Goal: Task Accomplishment & Management: Manage account settings

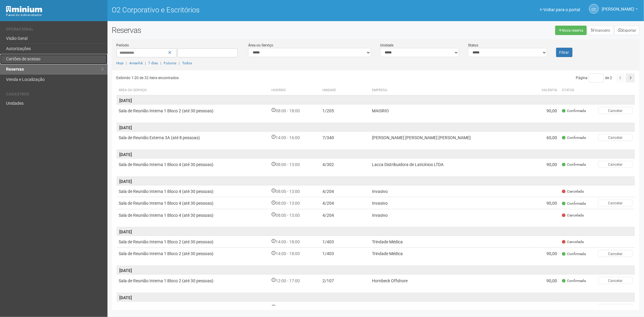
click at [32, 62] on link "Cartões de acesso" at bounding box center [53, 59] width 107 height 10
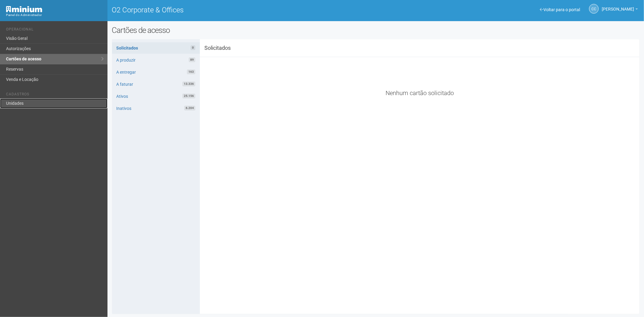
click at [18, 106] on link "Unidades" at bounding box center [53, 103] width 107 height 10
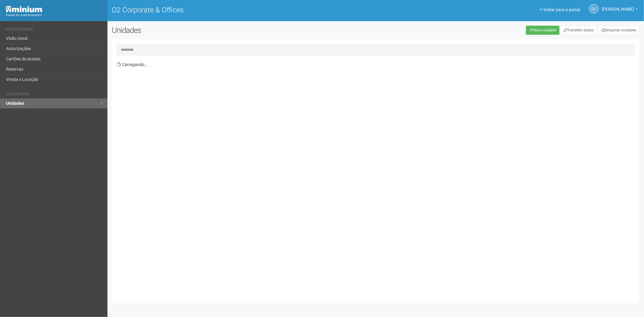
click at [144, 50] on input "text" at bounding box center [375, 50] width 518 height 12
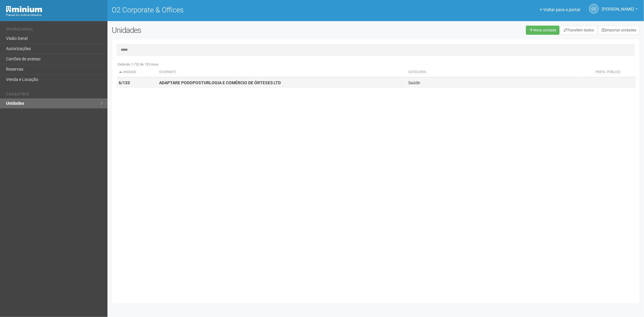
type input "*****"
click at [172, 84] on strong "ADAPTARE PODOPOSTURLOGIA E COMÉRCIO DE ÓRTESES LTD" at bounding box center [220, 82] width 122 height 5
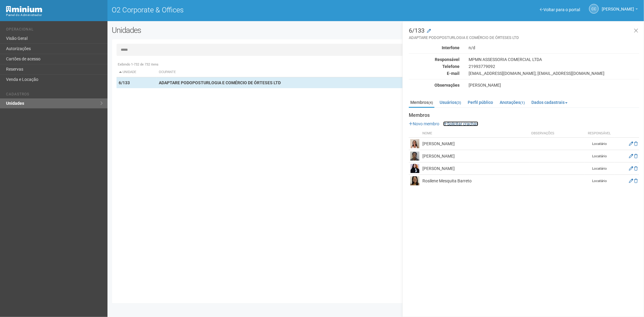
click at [469, 122] on link "Solicitar crachás" at bounding box center [460, 123] width 35 height 5
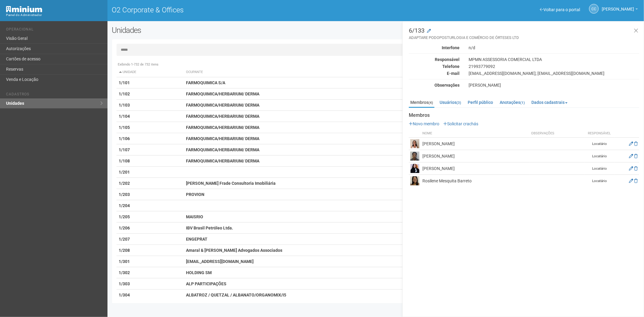
click at [144, 50] on input "*****" at bounding box center [375, 50] width 518 height 12
drag, startPoint x: 144, startPoint y: 50, endPoint x: 152, endPoint y: 52, distance: 8.6
click at [144, 50] on input "*****" at bounding box center [375, 50] width 518 height 12
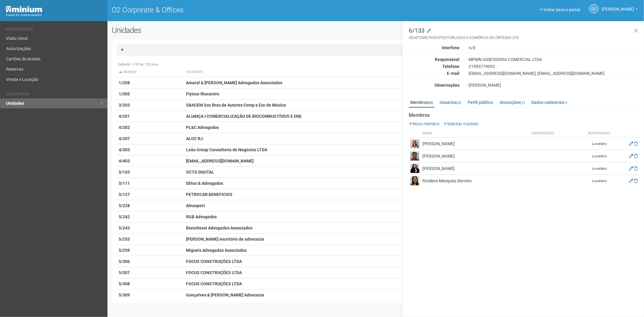
type input "*"
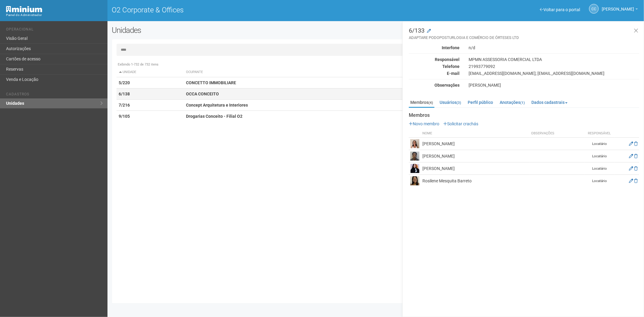
type input "****"
click at [212, 94] on strong "OCCA CONCEITO" at bounding box center [202, 93] width 33 height 5
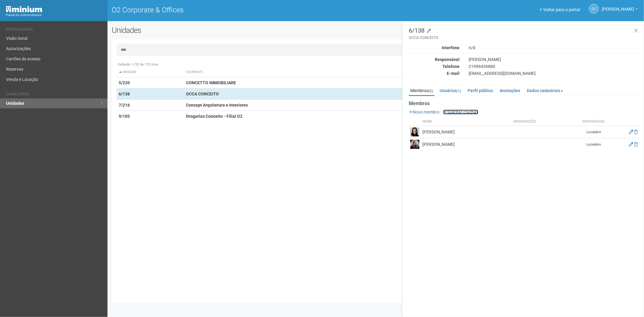
click at [461, 110] on link "Solicitar crachás" at bounding box center [460, 112] width 35 height 5
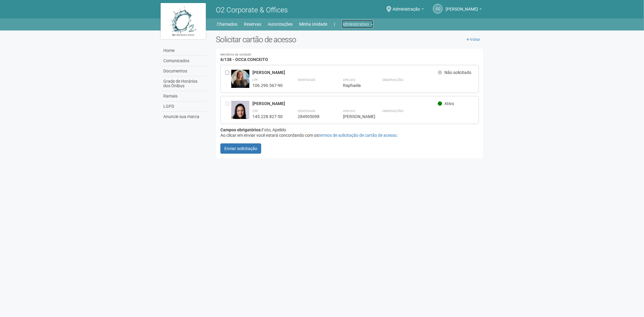
click at [362, 23] on link "Administrativo" at bounding box center [357, 24] width 31 height 8
click at [343, 49] on link "Cartões de acesso" at bounding box center [348, 47] width 51 height 11
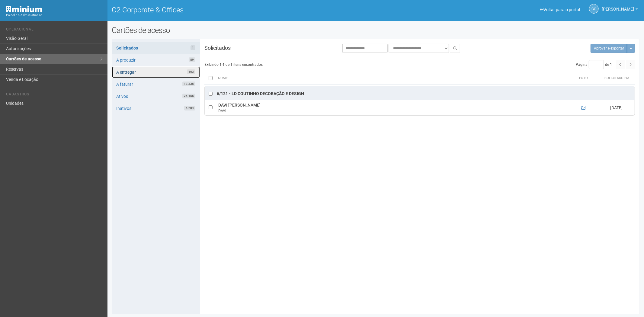
click at [136, 71] on link "A entregar 163" at bounding box center [156, 71] width 88 height 11
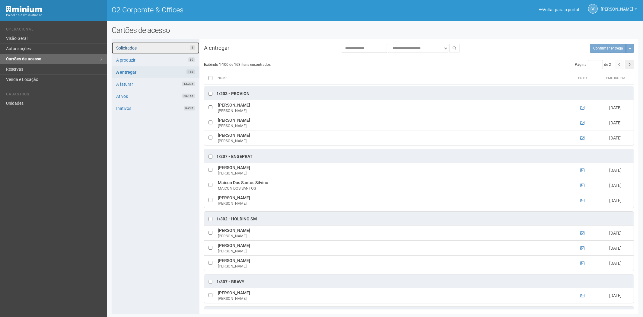
click at [150, 46] on link "Solicitados 1" at bounding box center [156, 47] width 88 height 11
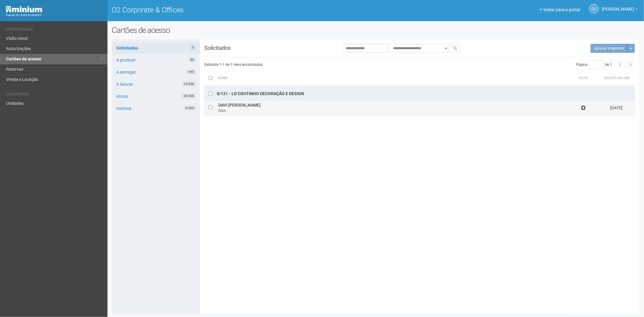
click at [583, 109] on icon at bounding box center [583, 108] width 4 height 4
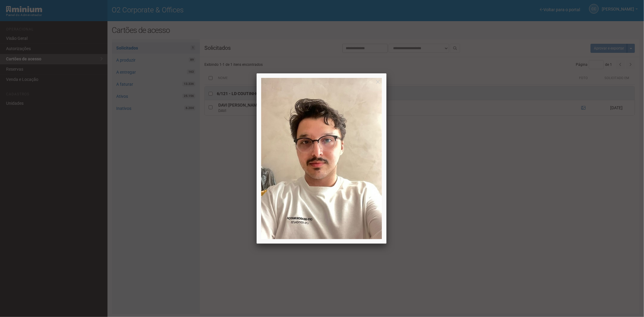
drag, startPoint x: 515, startPoint y: 227, endPoint x: 508, endPoint y: 227, distance: 7.5
click at [515, 227] on div at bounding box center [322, 158] width 644 height 317
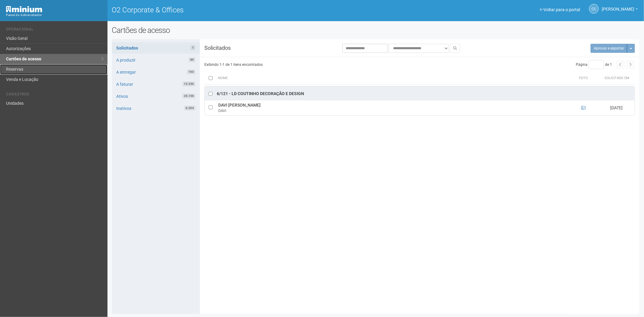
click at [25, 70] on link "Reservas" at bounding box center [53, 69] width 107 height 10
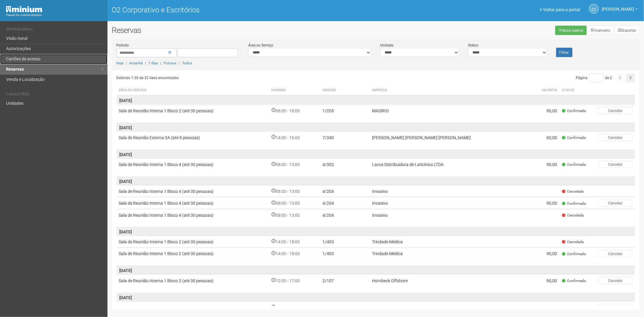
click at [31, 55] on link "Cartões de acesso" at bounding box center [53, 59] width 107 height 10
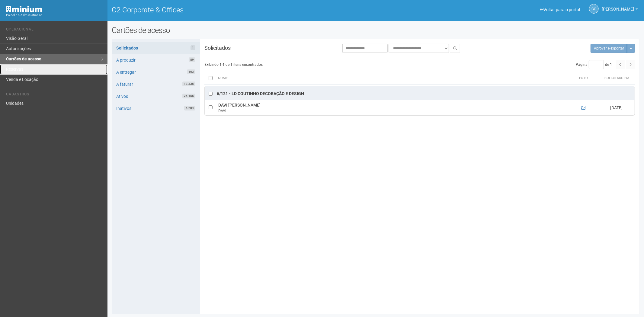
click at [35, 70] on link "Reservas" at bounding box center [53, 69] width 107 height 10
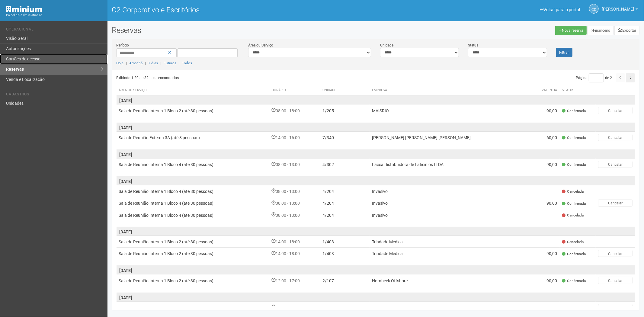
click at [21, 62] on link "Cartões de acesso" at bounding box center [53, 59] width 107 height 10
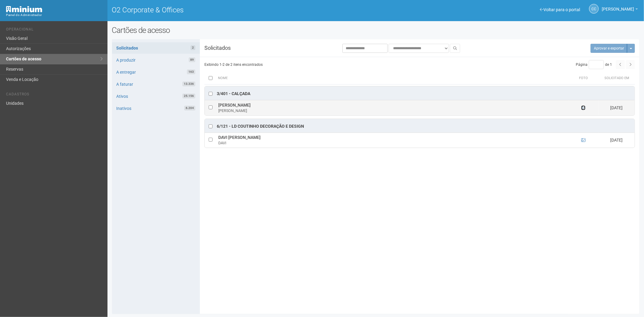
click at [584, 107] on icon at bounding box center [583, 108] width 4 height 4
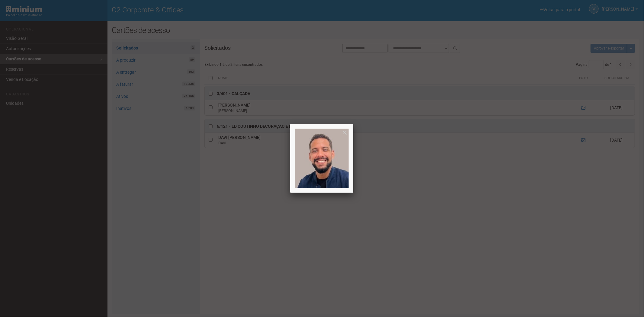
click at [515, 237] on div at bounding box center [322, 158] width 644 height 317
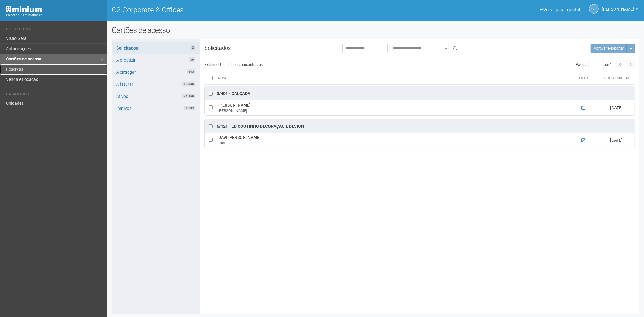
click at [11, 71] on link "Reservas" at bounding box center [53, 69] width 107 height 10
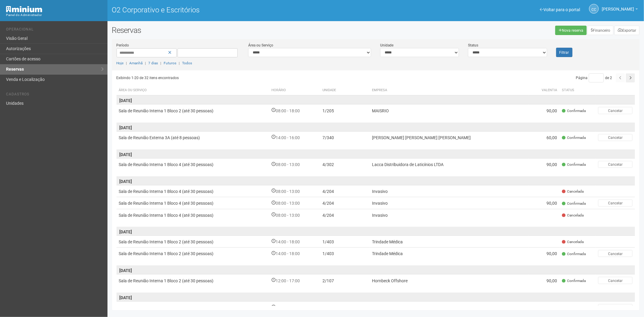
click at [34, 257] on div "Voltar para o portal Operacional Visão Geral Autorizações Cartões de acesso Res…" at bounding box center [53, 169] width 107 height 296
click at [25, 61] on font "Cartões de acesso" at bounding box center [23, 58] width 34 height 5
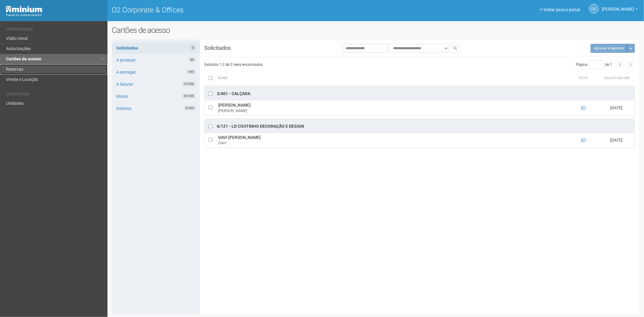
click at [43, 71] on link "Reservas" at bounding box center [53, 69] width 107 height 10
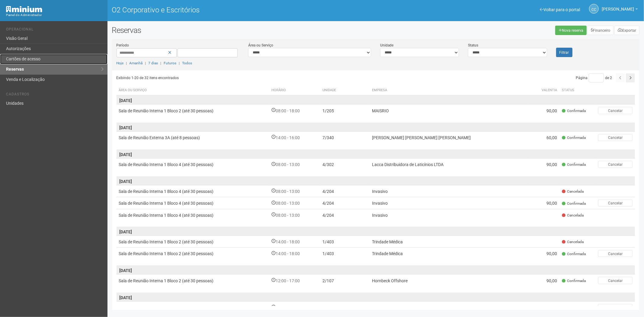
click at [17, 58] on font "Cartões de acesso" at bounding box center [23, 58] width 34 height 5
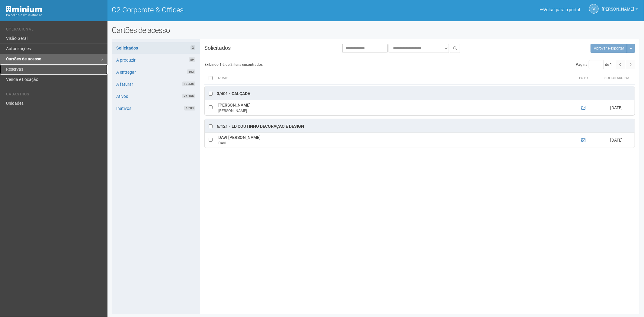
click at [33, 71] on link "Reservas" at bounding box center [53, 69] width 107 height 10
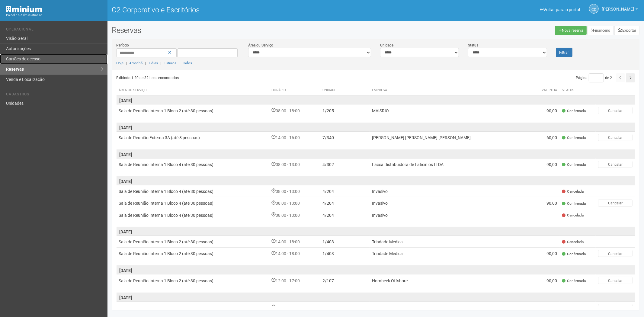
click at [35, 59] on font "Cartões de acesso" at bounding box center [23, 58] width 34 height 5
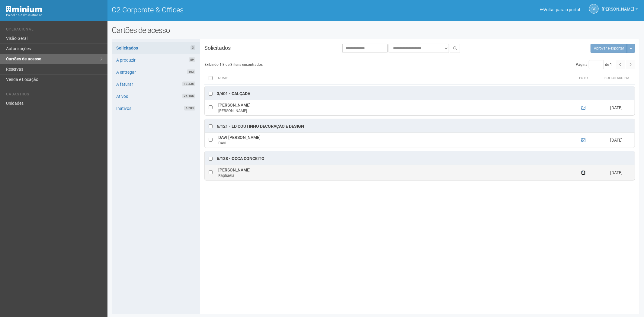
click at [583, 173] on icon at bounding box center [583, 172] width 4 height 4
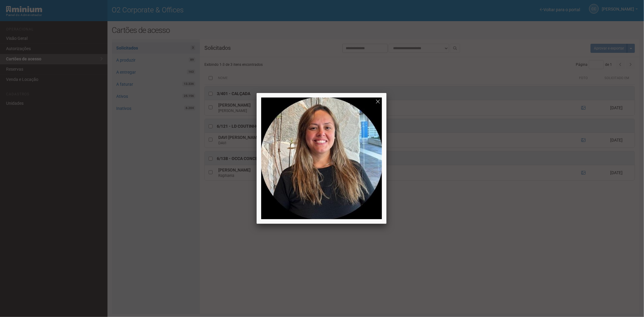
click at [491, 268] on div at bounding box center [322, 158] width 644 height 317
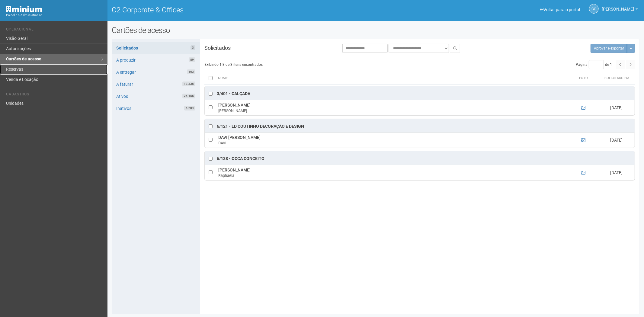
click at [22, 67] on link "Reservas" at bounding box center [53, 69] width 107 height 10
